Goal: Task Accomplishment & Management: Manage account settings

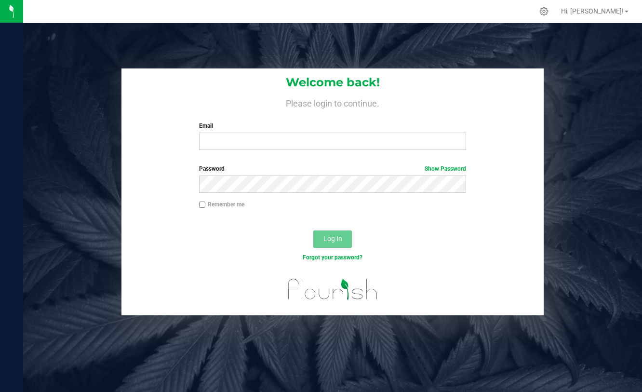
type input "[EMAIL_ADDRESS][DOMAIN_NAME]"
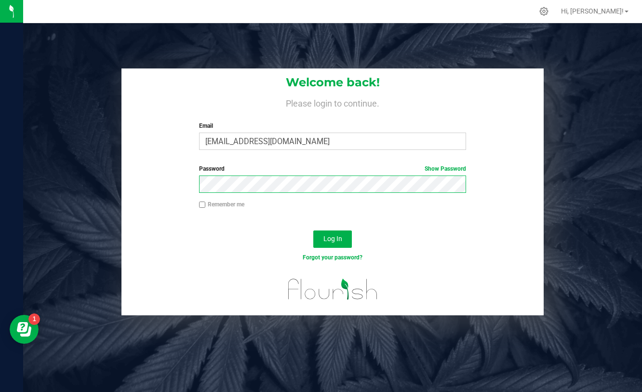
click at [313, 230] on button "Log In" at bounding box center [332, 238] width 39 height 17
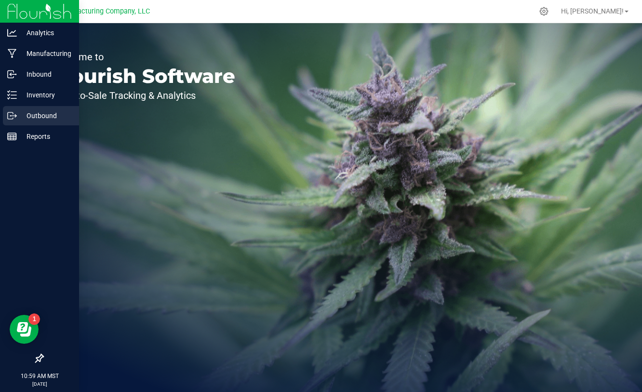
click at [18, 117] on p "Outbound" at bounding box center [46, 116] width 58 height 12
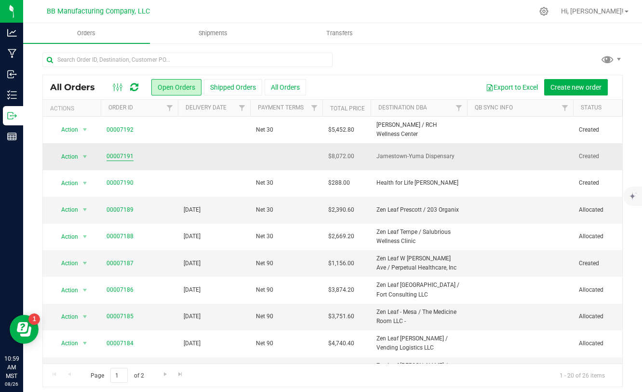
click at [122, 154] on link "00007191" at bounding box center [120, 156] width 27 height 9
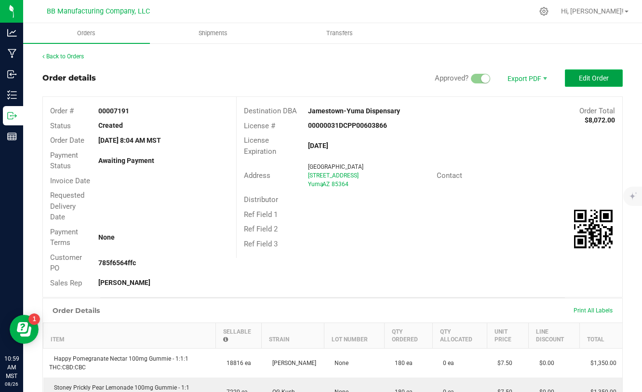
click at [609, 72] on button "Edit Order" at bounding box center [594, 77] width 58 height 17
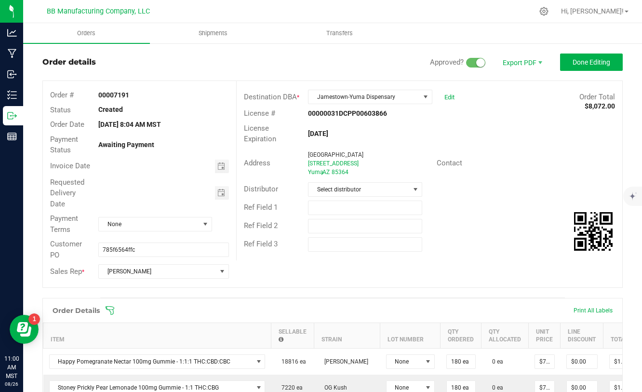
scroll to position [1, 0]
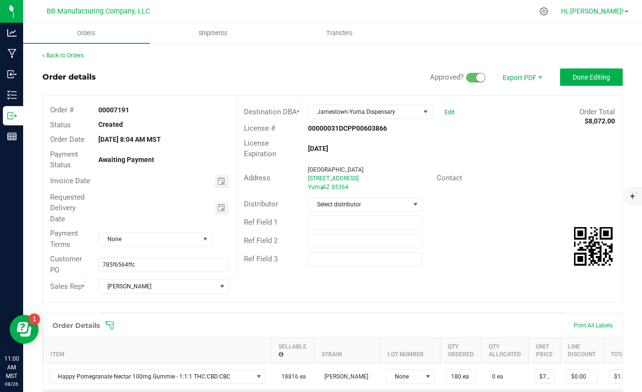
click at [605, 11] on span "Hi, [PERSON_NAME]!" at bounding box center [592, 11] width 63 height 8
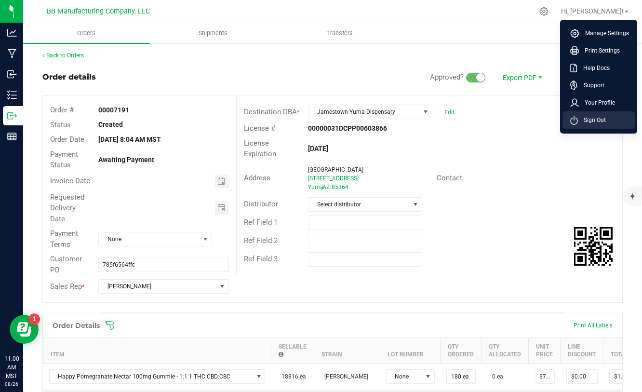
click at [587, 118] on span "Sign Out" at bounding box center [592, 120] width 28 height 10
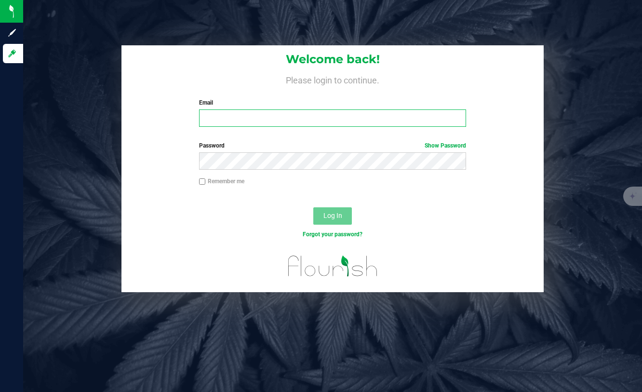
click at [362, 121] on input "Email" at bounding box center [332, 117] width 267 height 17
type input "[PERSON_NAME][EMAIL_ADDRESS][DOMAIN_NAME]"
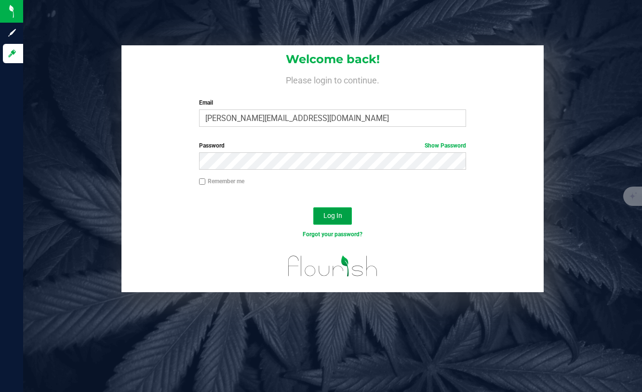
click at [323, 215] on span "Log In" at bounding box center [332, 216] width 19 height 8
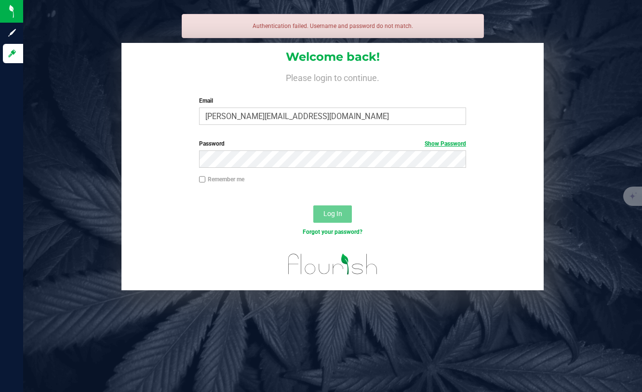
click at [447, 144] on link "Show Password" at bounding box center [445, 143] width 41 height 7
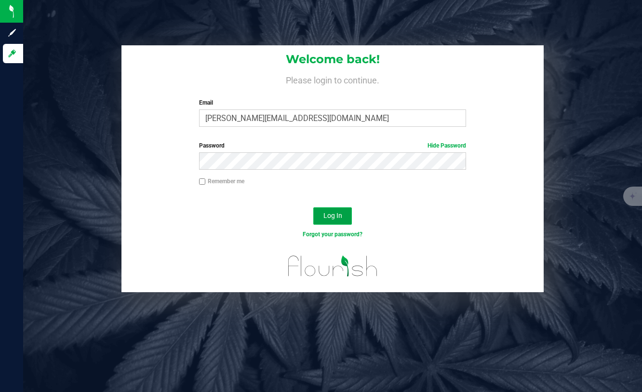
click at [349, 215] on button "Log In" at bounding box center [332, 215] width 39 height 17
